Goal: Information Seeking & Learning: Compare options

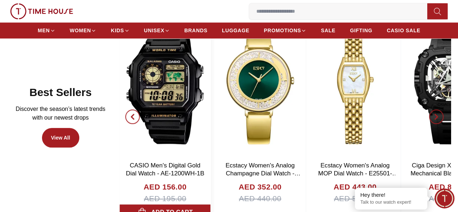
scroll to position [326, 0]
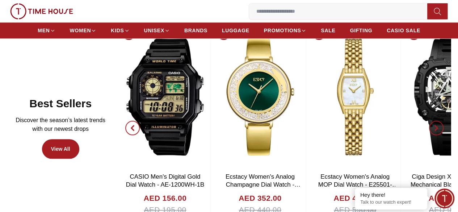
click at [134, 127] on icon "button" at bounding box center [132, 128] width 2 height 5
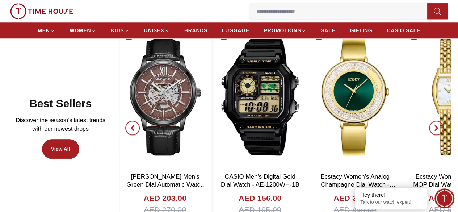
click at [179, 122] on img at bounding box center [164, 96] width 91 height 145
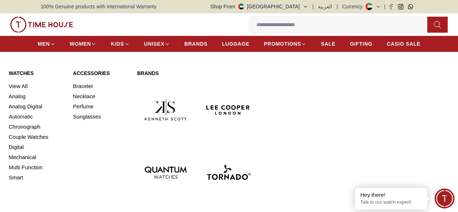
click at [242, 144] on img at bounding box center [228, 172] width 57 height 57
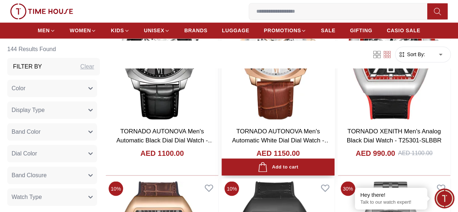
scroll to position [470, 0]
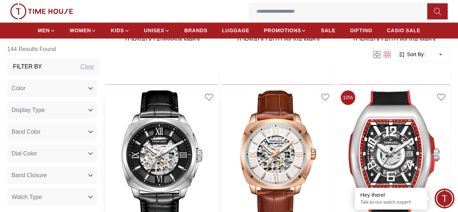
click at [214, 126] on img at bounding box center [162, 158] width 113 height 143
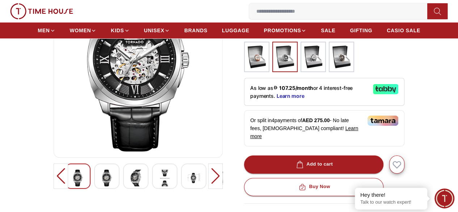
scroll to position [145, 0]
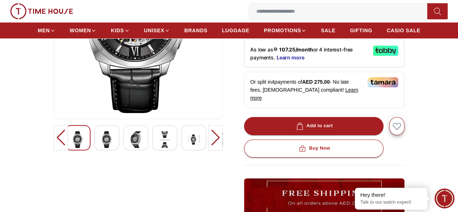
click at [188, 140] on div at bounding box center [193, 137] width 25 height 25
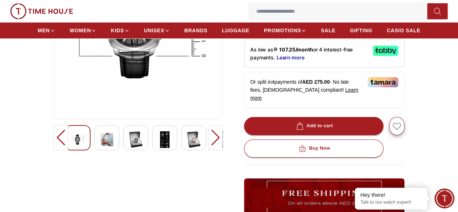
scroll to position [0, 0]
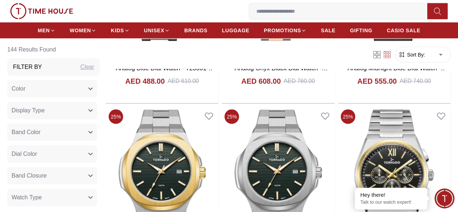
scroll to position [1158, 0]
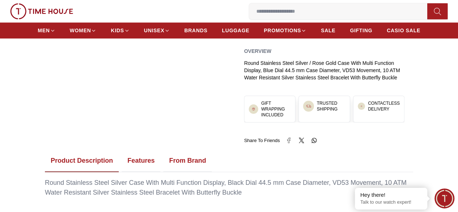
scroll to position [398, 0]
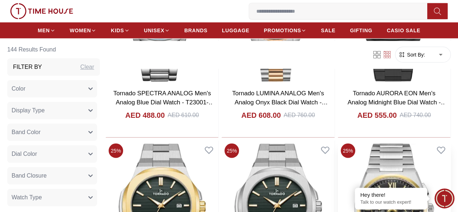
scroll to position [979, 0]
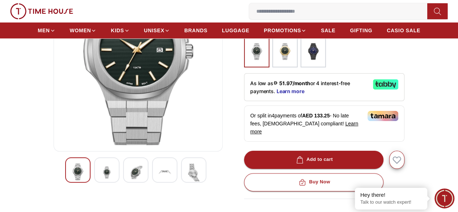
scroll to position [72, 0]
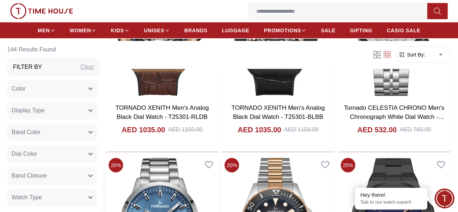
scroll to position [838, 0]
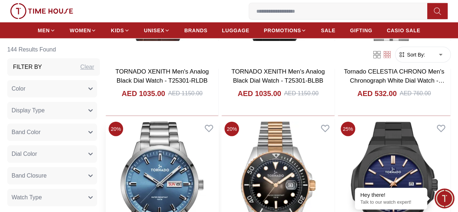
click at [204, 133] on img at bounding box center [162, 190] width 113 height 143
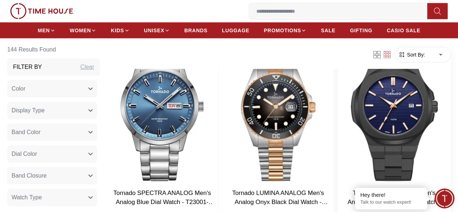
scroll to position [982, 0]
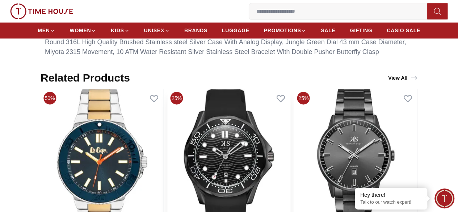
scroll to position [470, 0]
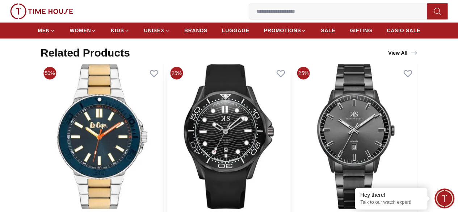
click at [229, 149] on img at bounding box center [228, 136] width 123 height 145
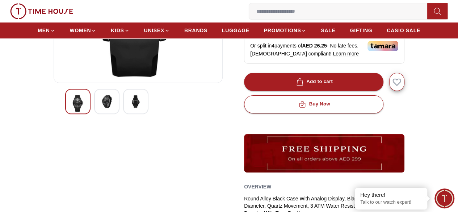
scroll to position [253, 0]
